Goal: Check status: Check status

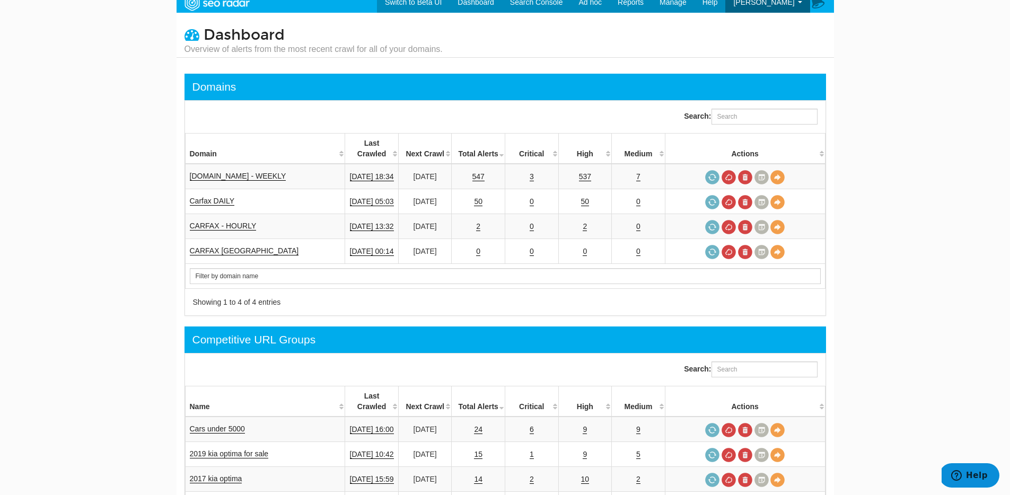
scroll to position [20, 0]
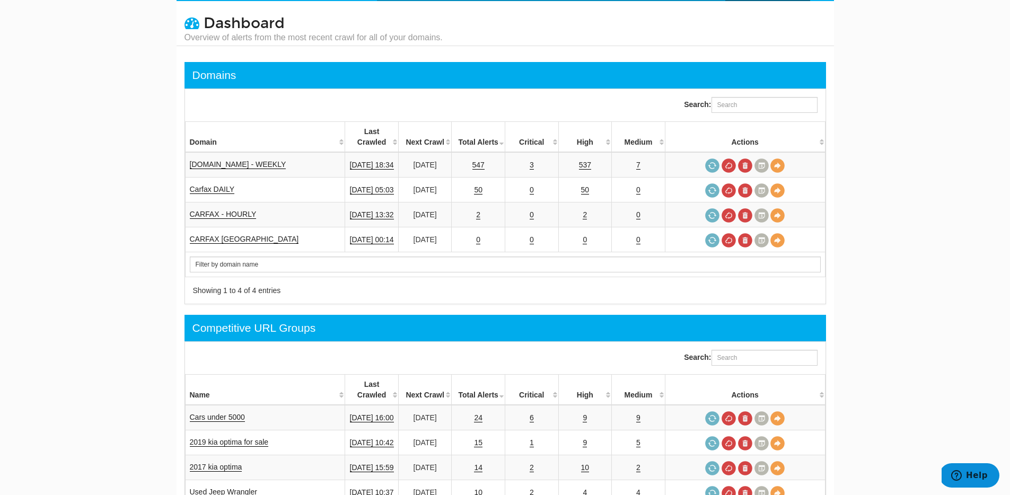
click at [222, 19] on span "Dashboard" at bounding box center [244, 23] width 81 height 18
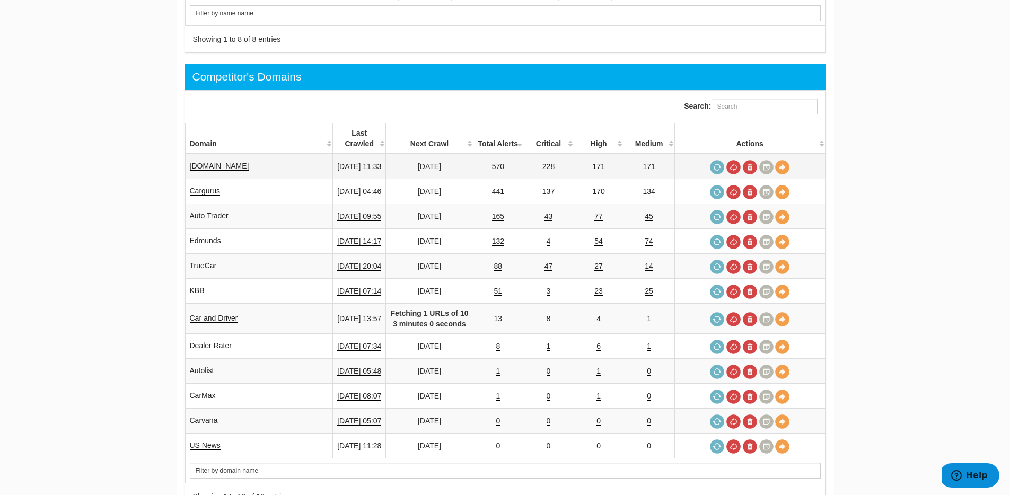
scroll to position [629, 0]
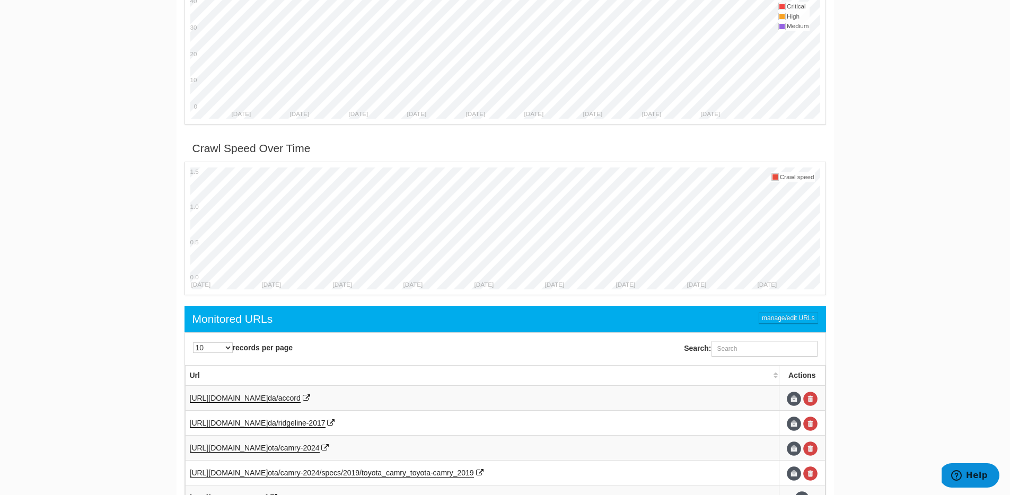
scroll to position [511, 0]
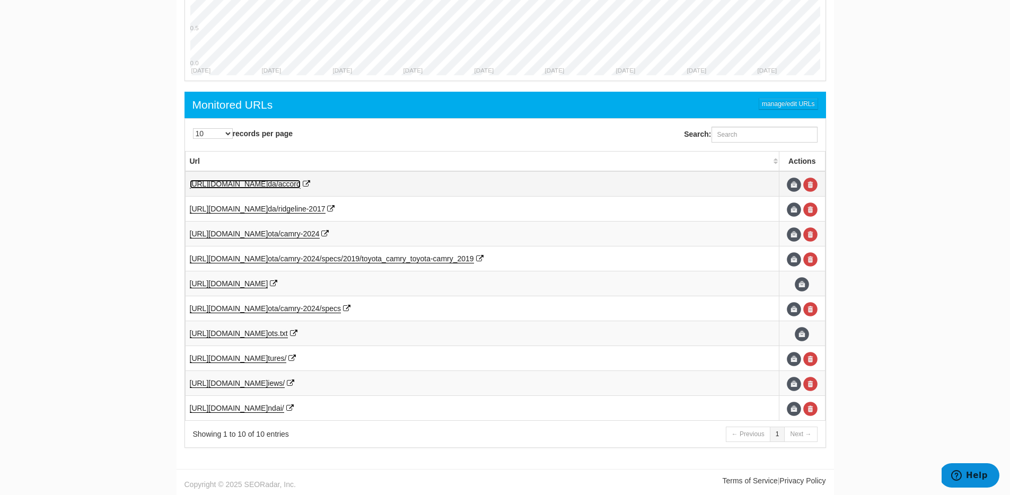
click at [300, 187] on span "da/accord" at bounding box center [284, 184] width 32 height 8
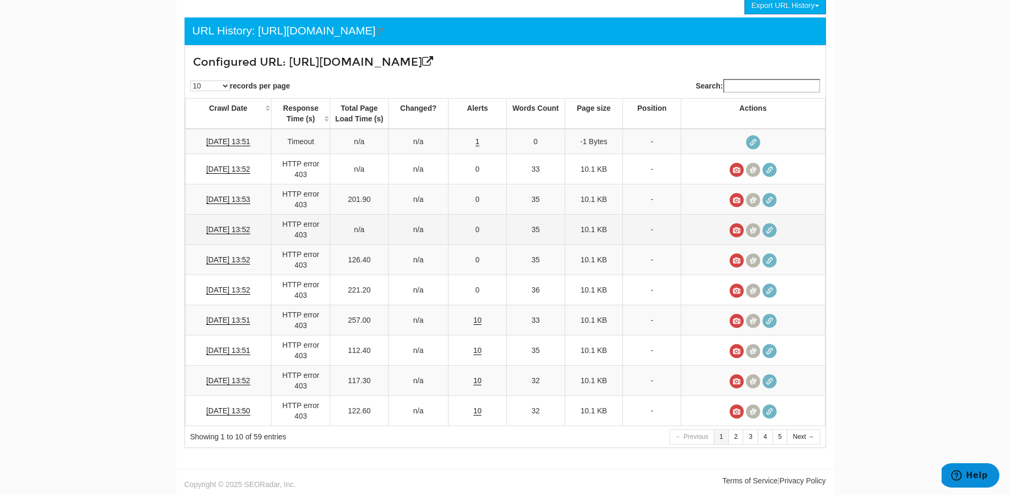
scroll to position [86, 0]
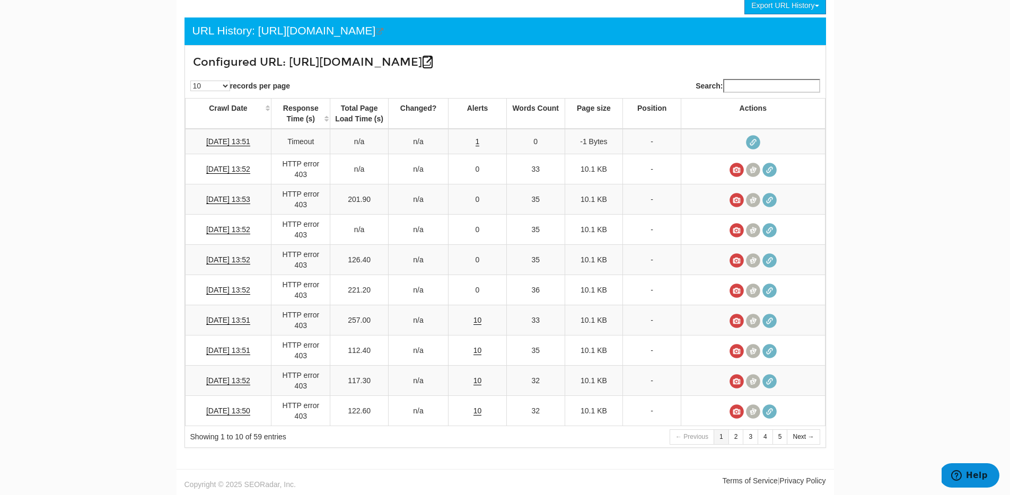
click at [433, 58] on icon at bounding box center [427, 61] width 11 height 11
